Goal: Transaction & Acquisition: Purchase product/service

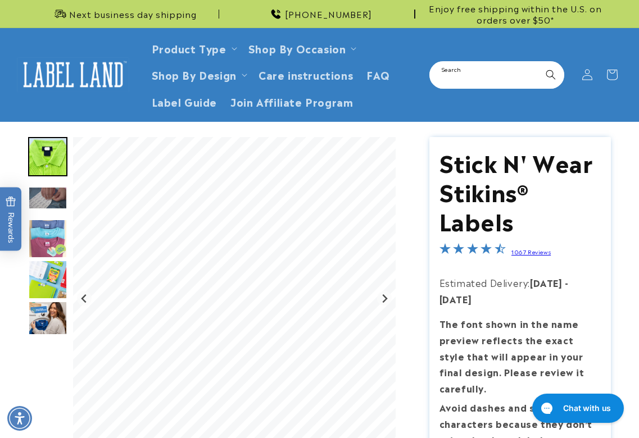
click at [457, 72] on input "Search" at bounding box center [496, 74] width 133 height 25
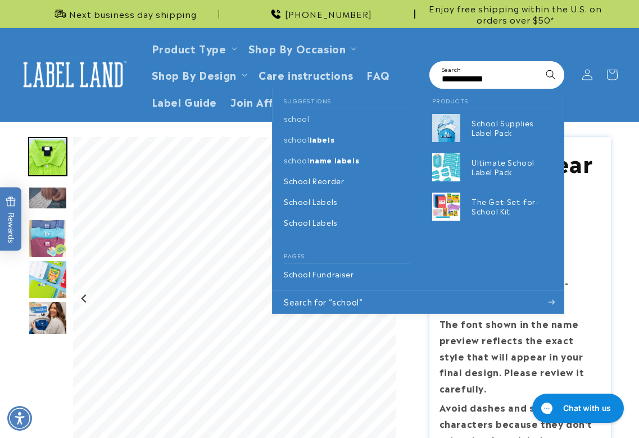
type input "**********"
click at [538, 62] on button "Search" at bounding box center [550, 74] width 25 height 25
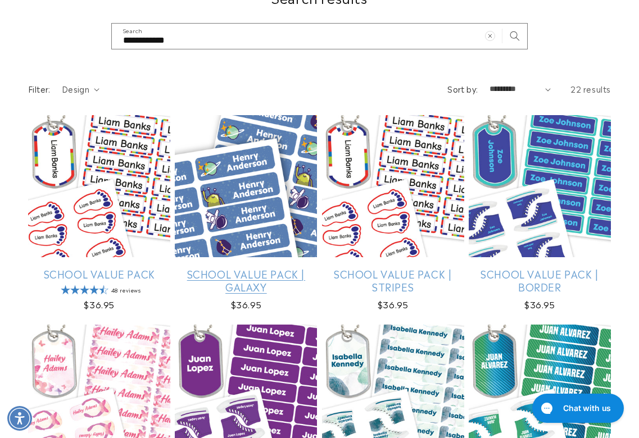
scroll to position [168, 0]
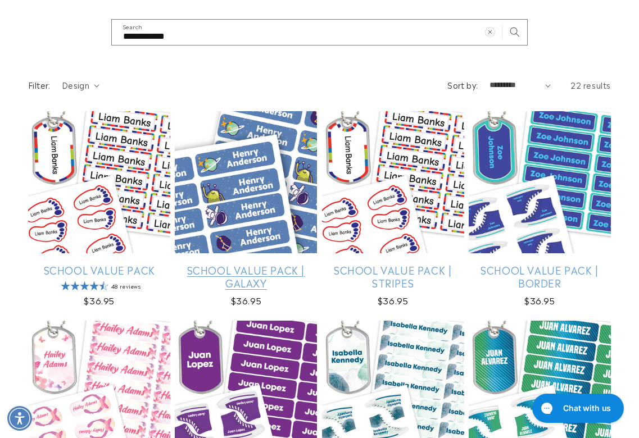
click at [249, 263] on link "School Value Pack | Galaxy" at bounding box center [246, 276] width 142 height 26
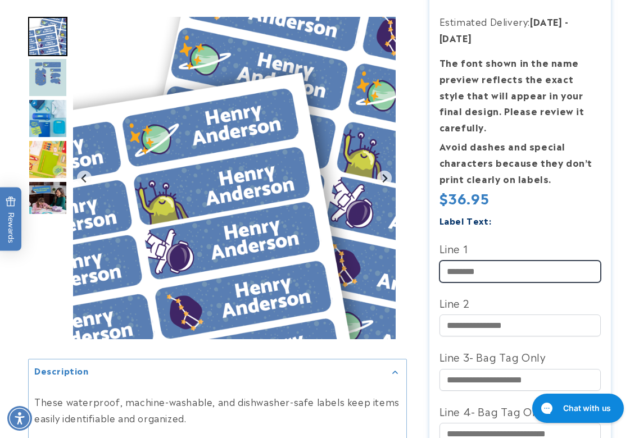
click at [475, 270] on input "Line 1" at bounding box center [520, 272] width 162 height 22
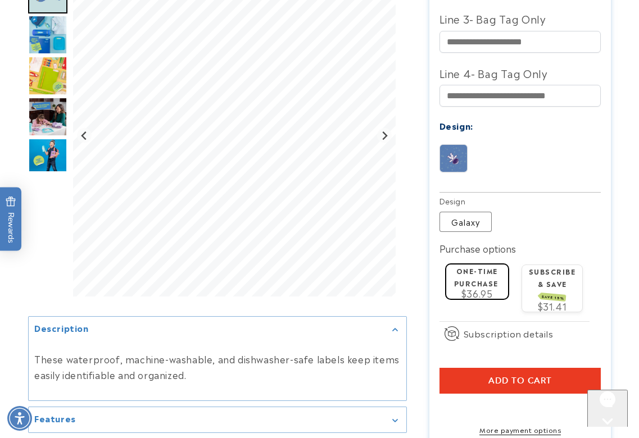
scroll to position [674, 0]
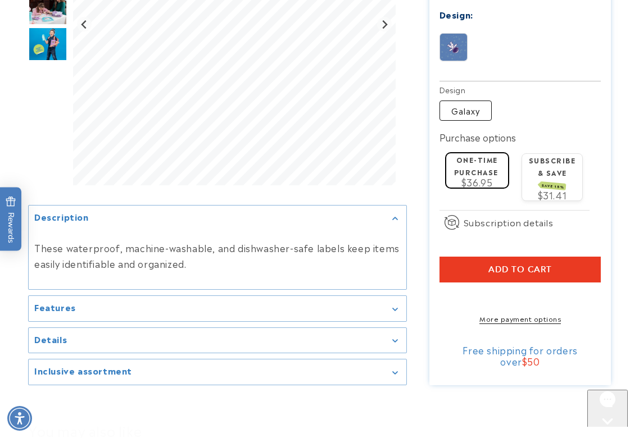
type input "***"
click at [457, 118] on label "Galaxy Variant sold out or unavailable" at bounding box center [465, 111] width 52 height 20
click at [475, 277] on button "Add to cart" at bounding box center [520, 270] width 162 height 26
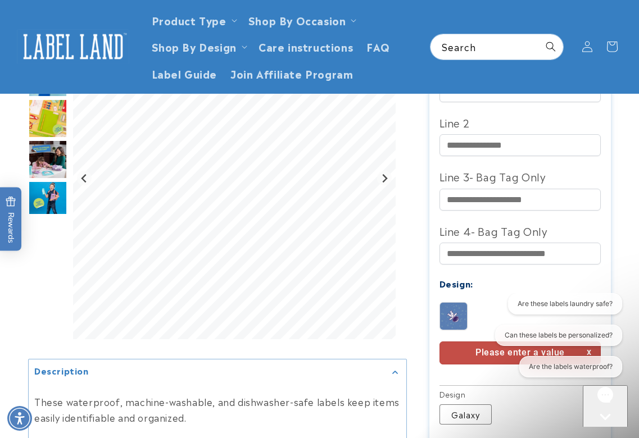
scroll to position [337, 0]
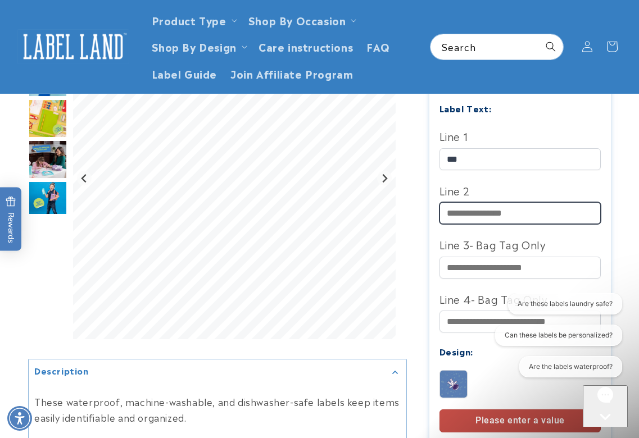
click at [480, 222] on input "Line 2" at bounding box center [520, 213] width 162 height 22
type input "****"
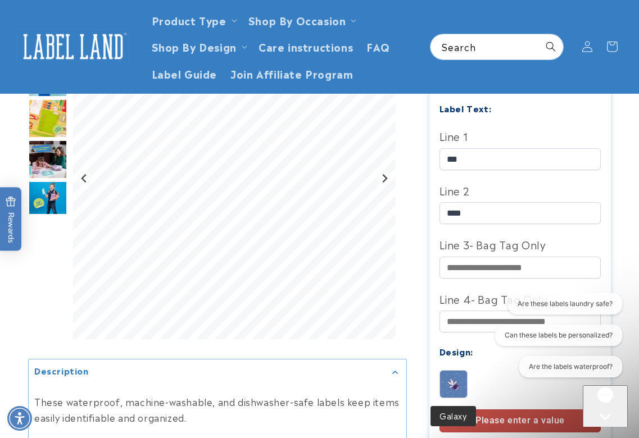
click at [448, 387] on img at bounding box center [453, 384] width 27 height 27
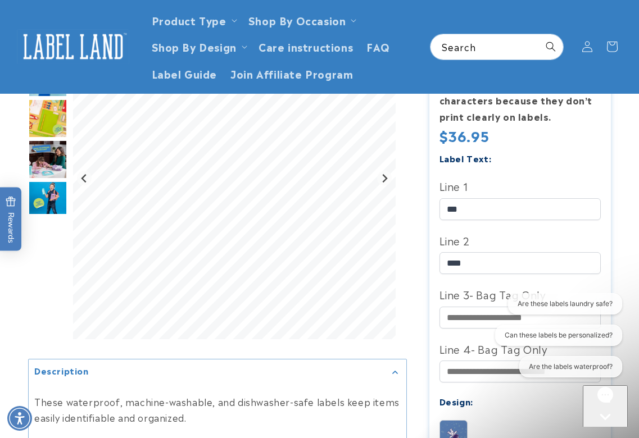
scroll to position [281, 0]
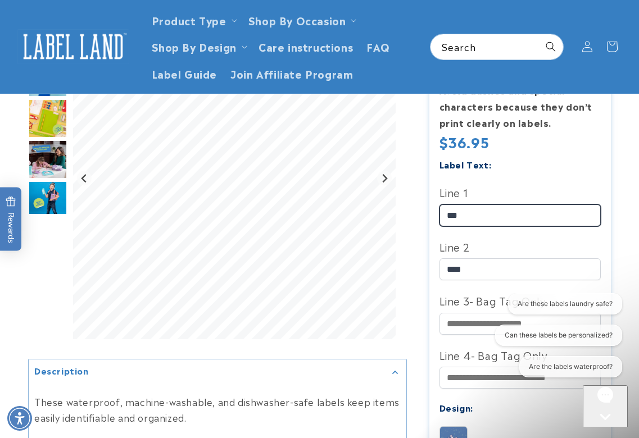
click at [380, 206] on div at bounding box center [319, 317] width 582 height 922
paste input "**********"
type input "**********"
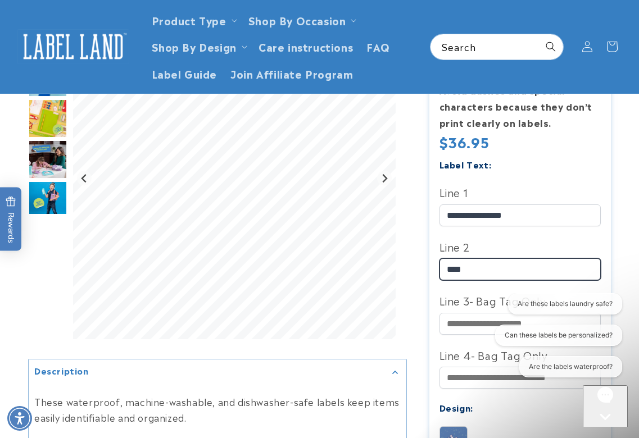
drag, startPoint x: 481, startPoint y: 269, endPoint x: 395, endPoint y: 261, distance: 86.3
click at [395, 261] on div at bounding box center [319, 317] width 582 height 922
paste input "**********"
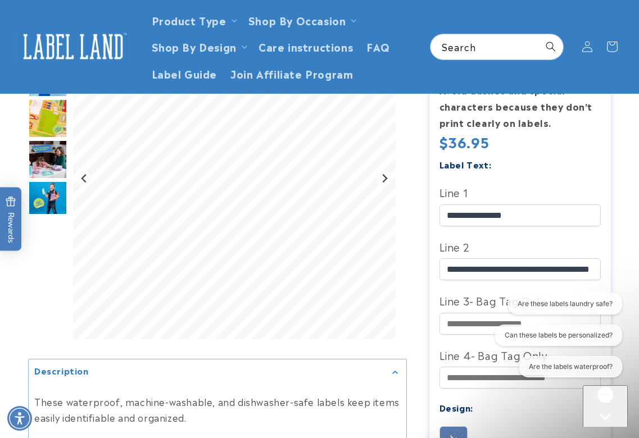
scroll to position [0, 0]
click at [597, 431] on div "Close gorgias live chat" at bounding box center [605, 438] width 36 height 14
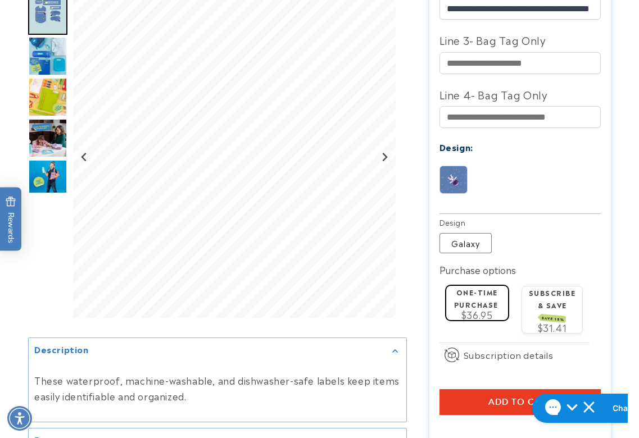
scroll to position [562, 0]
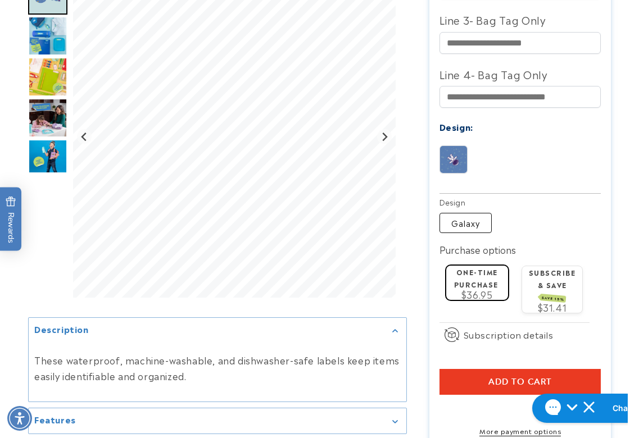
click at [458, 230] on label "Galaxy Variant sold out or unavailable" at bounding box center [465, 223] width 52 height 20
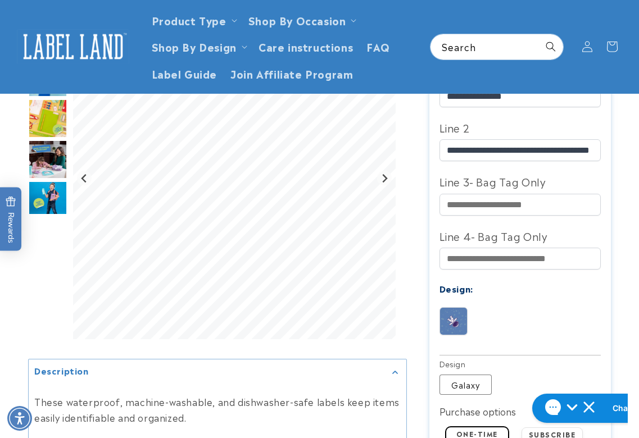
scroll to position [337, 0]
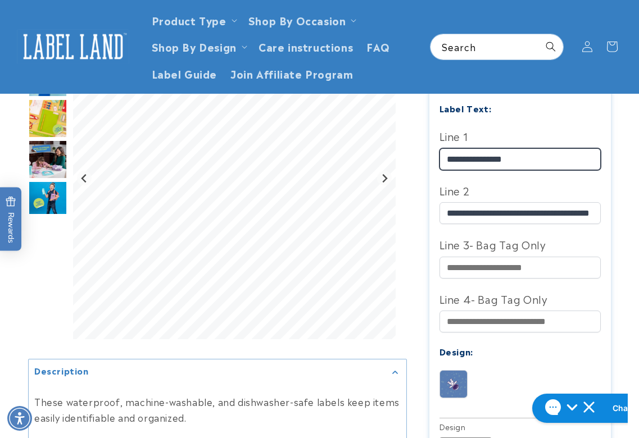
click at [448, 157] on input "**********" at bounding box center [520, 159] width 162 height 22
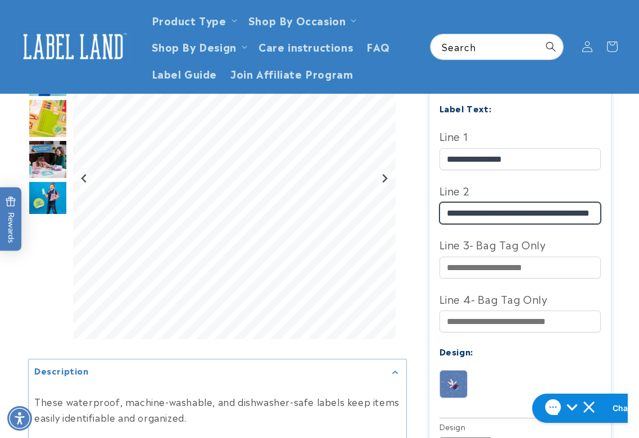
click at [447, 211] on input "**********" at bounding box center [520, 213] width 162 height 22
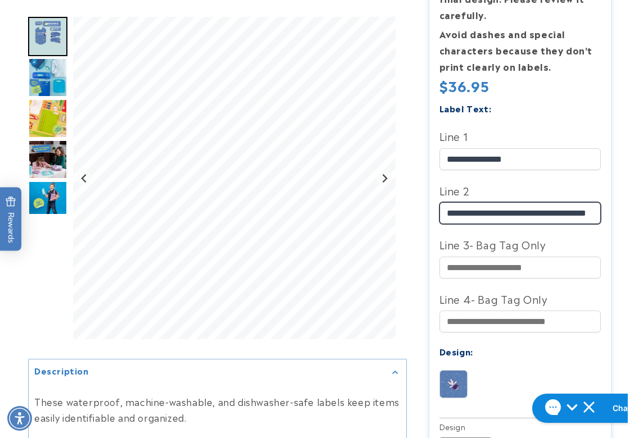
scroll to position [449, 0]
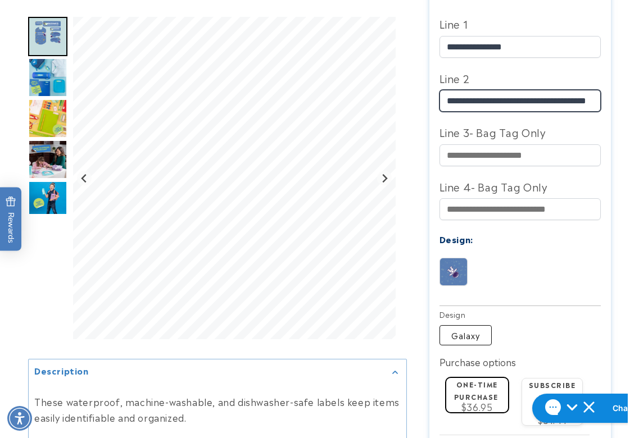
type input "**********"
click at [464, 335] on label "Galaxy Variant sold out or unavailable" at bounding box center [465, 335] width 52 height 20
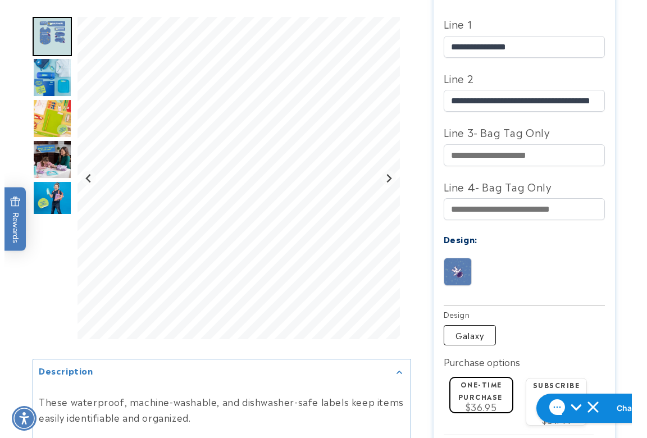
scroll to position [618, 0]
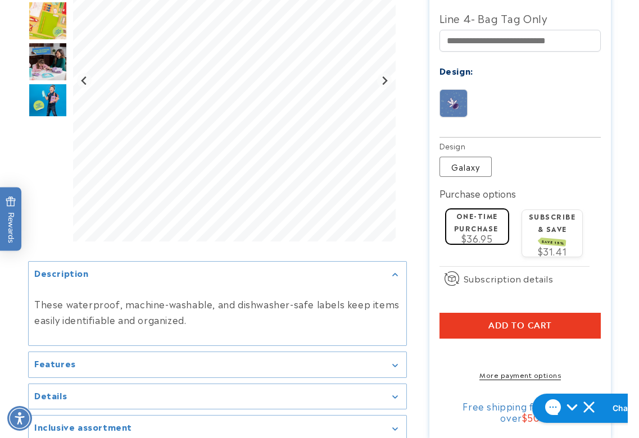
click at [458, 331] on button "Add to cart" at bounding box center [520, 326] width 162 height 26
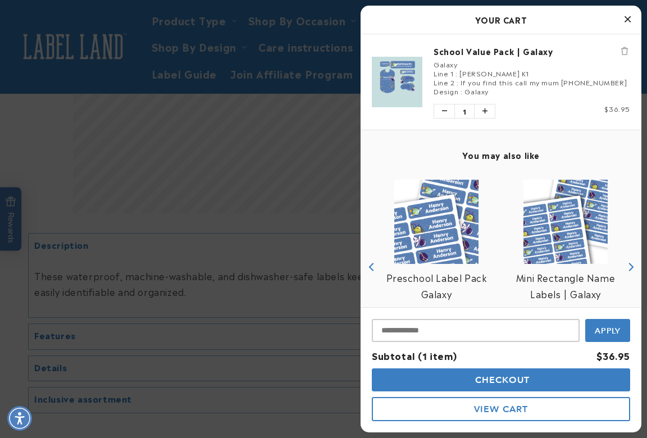
click at [574, 22] on h2 "Your Cart" at bounding box center [501, 19] width 258 height 17
click at [489, 375] on span "Checkout" at bounding box center [501, 380] width 58 height 11
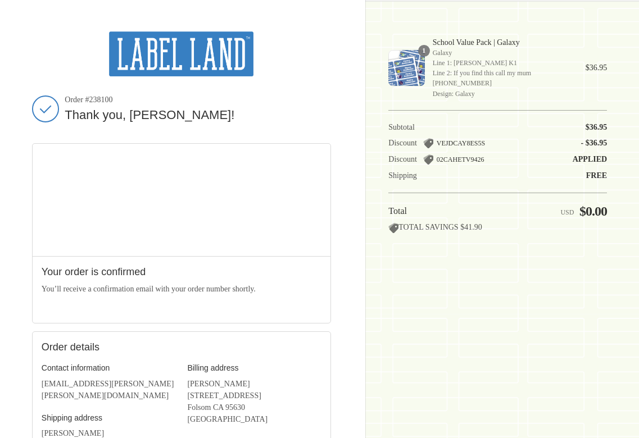
click at [98, 99] on span "Order #238100" at bounding box center [198, 100] width 266 height 10
drag, startPoint x: 473, startPoint y: 298, endPoint x: 399, endPoint y: 258, distance: 83.4
click at [473, 298] on div "Shopping cart Product image Description Quantity Price 1 School Value Pack | Ga…" at bounding box center [497, 218] width 218 height 375
click at [98, 98] on span "Order #238100" at bounding box center [198, 100] width 266 height 10
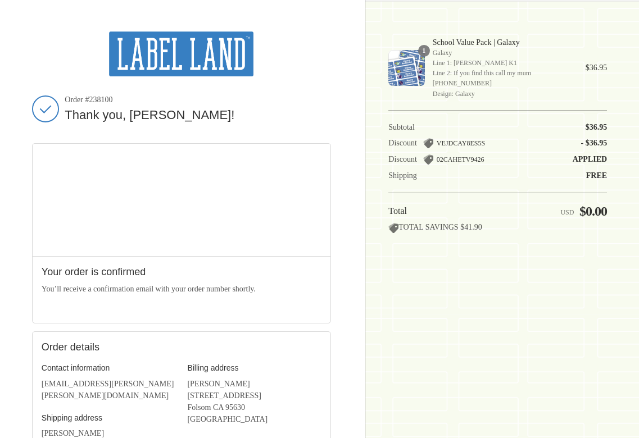
click at [98, 98] on span "Order #238100" at bounding box center [198, 100] width 266 height 10
copy span "238100"
click at [483, 270] on div "Shopping cart Product image Description Quantity Price 1 School Value Pack | Ga…" at bounding box center [497, 218] width 218 height 375
click at [104, 104] on span "Order #238100" at bounding box center [198, 100] width 266 height 10
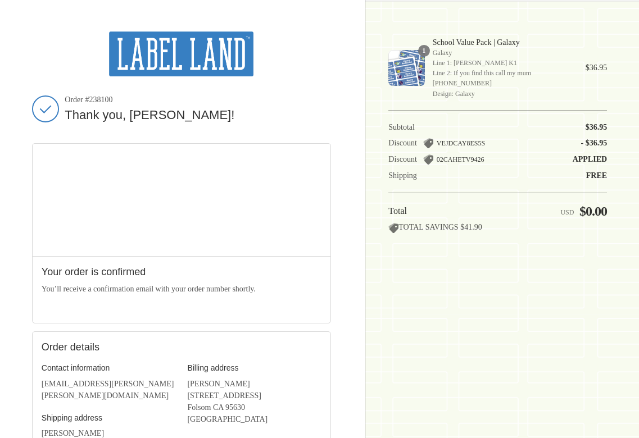
copy span "238100"
click at [544, 323] on div "Shopping cart Product image Description Quantity Price 1 School Value Pack | Ga…" at bounding box center [497, 218] width 218 height 375
click at [100, 102] on span "Order #238100" at bounding box center [198, 100] width 266 height 10
copy span "238100"
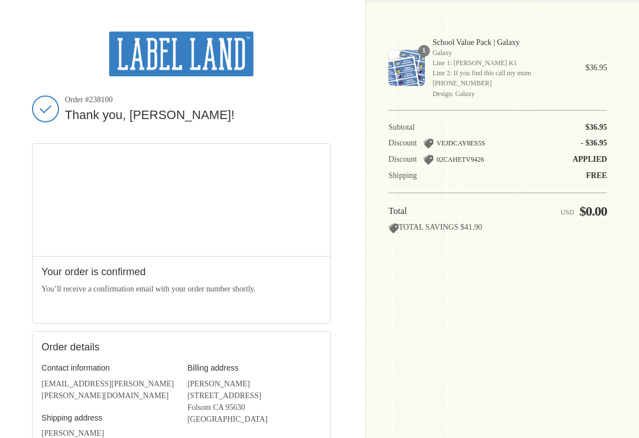
click at [504, 353] on div "Shopping cart Product image Description Quantity Price 1 School Value Pack | Ga…" at bounding box center [497, 218] width 218 height 375
click at [203, 65] on img at bounding box center [181, 53] width 144 height 45
